Goal: Subscribe to service/newsletter

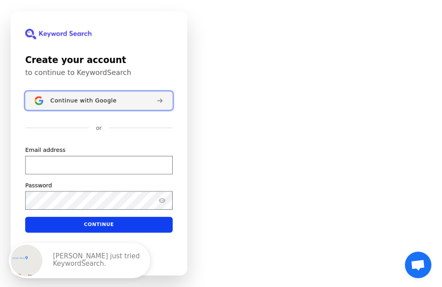
click at [88, 94] on button "Continue with Google" at bounding box center [99, 100] width 148 height 19
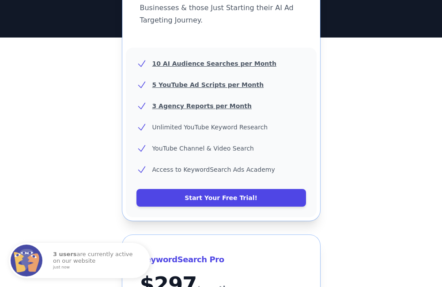
scroll to position [221, 0]
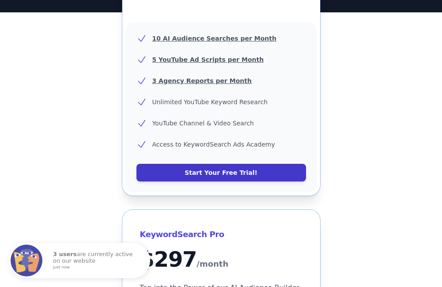
click at [232, 164] on link "Start Your Free Trial!" at bounding box center [222, 173] width 170 height 18
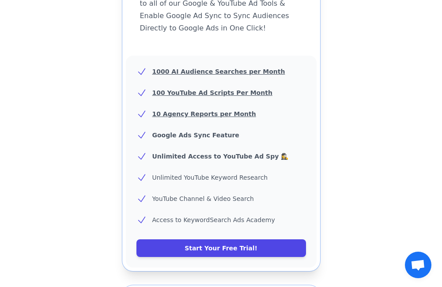
scroll to position [451, 0]
